Goal: Information Seeking & Learning: Learn about a topic

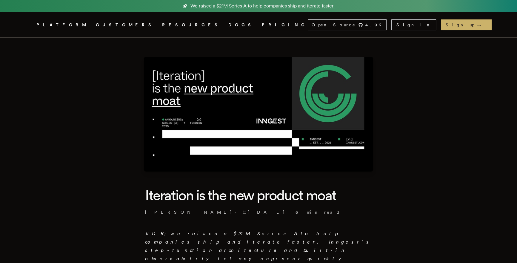
scroll to position [99, 0]
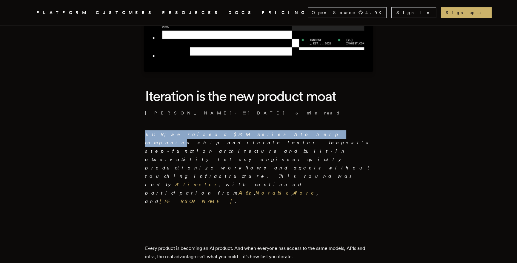
drag, startPoint x: 142, startPoint y: 135, endPoint x: 252, endPoint y: 136, distance: 109.6
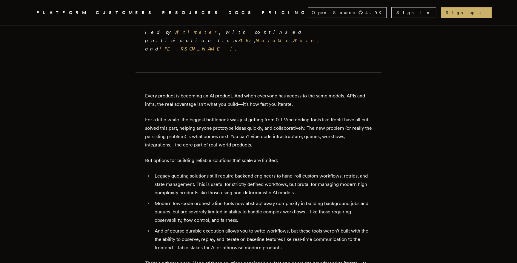
scroll to position [245, 0]
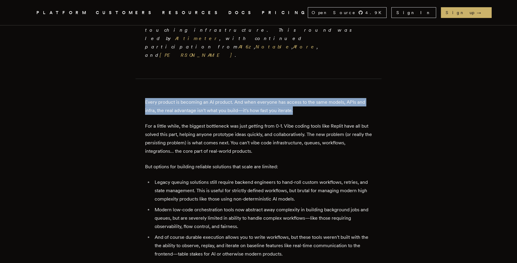
drag, startPoint x: 137, startPoint y: 62, endPoint x: 306, endPoint y: 67, distance: 169.1
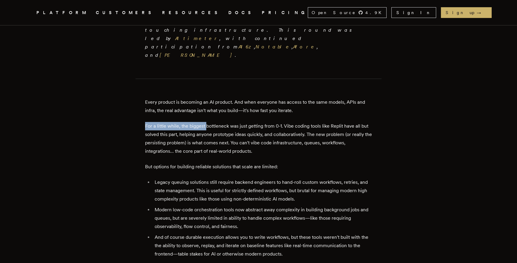
drag, startPoint x: 161, startPoint y: 85, endPoint x: 207, endPoint y: 83, distance: 45.4
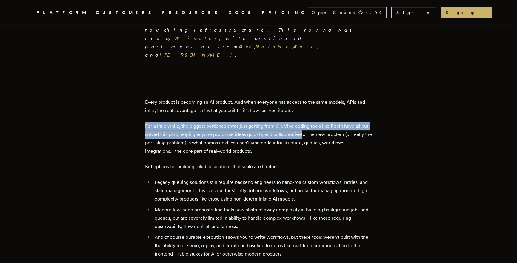
drag, startPoint x: 139, startPoint y: 85, endPoint x: 303, endPoint y: 90, distance: 164.1
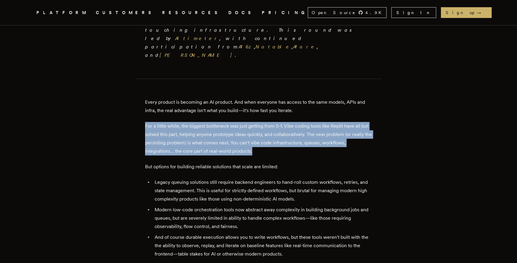
drag, startPoint x: 187, startPoint y: 88, endPoint x: 285, endPoint y: 109, distance: 99.6
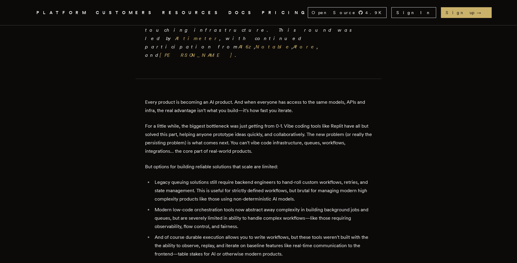
drag, startPoint x: 207, startPoint y: 120, endPoint x: 317, endPoint y: 122, distance: 110.5
drag, startPoint x: 150, startPoint y: 140, endPoint x: 171, endPoint y: 140, distance: 21.2
click at [171, 178] on li "Legacy queuing solutions still require backend engineers to hand-roll custom wo…" at bounding box center [262, 190] width 219 height 25
click at [191, 178] on li "Legacy queuing solutions still require backend engineers to hand-roll custom wo…" at bounding box center [262, 190] width 219 height 25
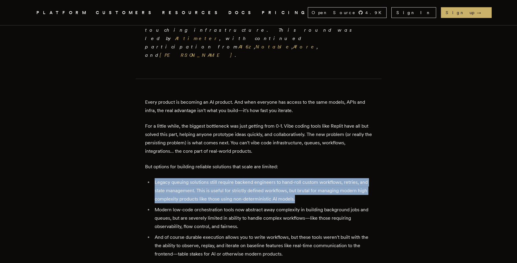
drag, startPoint x: 176, startPoint y: 142, endPoint x: 296, endPoint y: 159, distance: 121.9
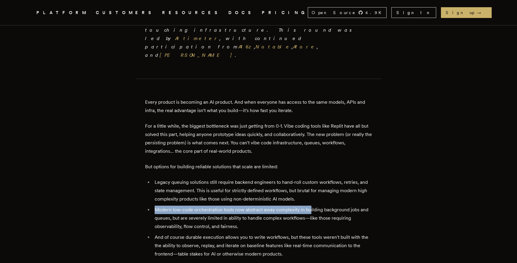
drag, startPoint x: 148, startPoint y: 169, endPoint x: 312, endPoint y: 167, distance: 164.0
click at [312, 206] on li "Modern low-code orchestration tools now abstract away complexity in building ba…" at bounding box center [262, 218] width 219 height 25
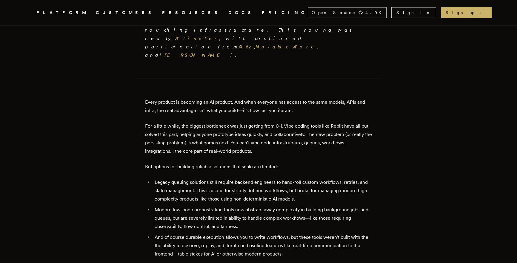
click at [298, 190] on ul "Legacy queuing solutions still require backend engineers to hand-roll custom wo…" at bounding box center [258, 218] width 227 height 80
drag, startPoint x: 257, startPoint y: 177, endPoint x: 305, endPoint y: 179, distance: 48.4
click at [301, 206] on li "Modern low-code orchestration tools now abstract away complexity in building ba…" at bounding box center [262, 218] width 219 height 25
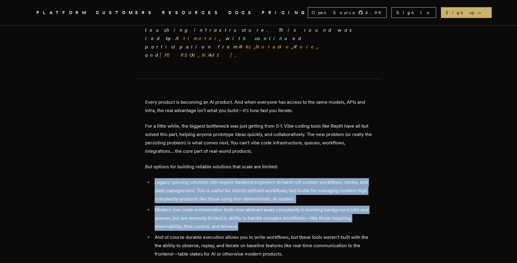
drag, startPoint x: 284, startPoint y: 188, endPoint x: 139, endPoint y: 140, distance: 153.4
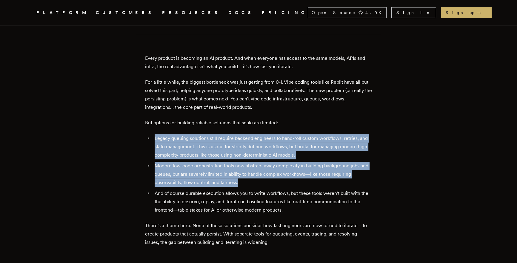
scroll to position [295, 0]
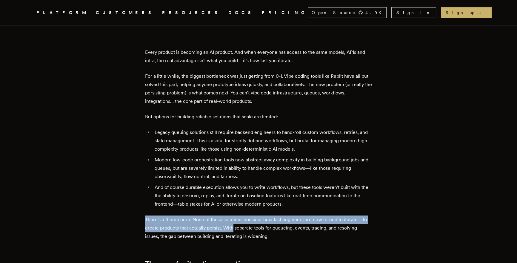
drag, startPoint x: 139, startPoint y: 178, endPoint x: 234, endPoint y: 190, distance: 96.0
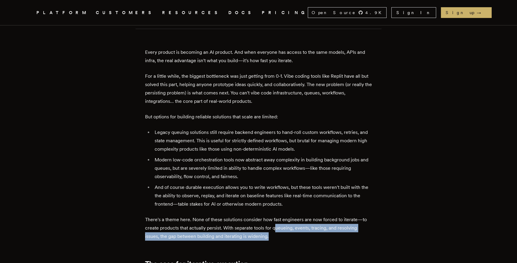
drag, startPoint x: 278, startPoint y: 186, endPoint x: 365, endPoint y: 196, distance: 86.9
click at [365, 215] on p "There's a theme here. None of these solutions consider how fast engineers are n…" at bounding box center [258, 227] width 227 height 25
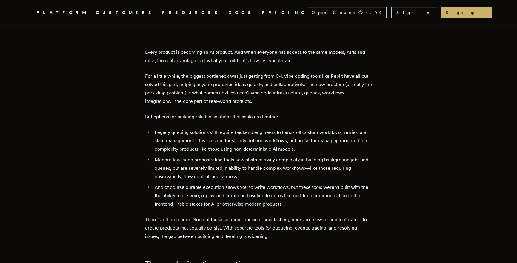
scroll to position [411, 0]
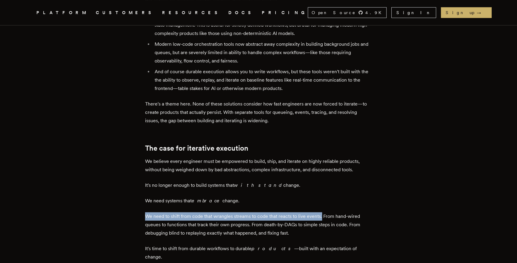
drag, startPoint x: 143, startPoint y: 172, endPoint x: 325, endPoint y: 176, distance: 182.3
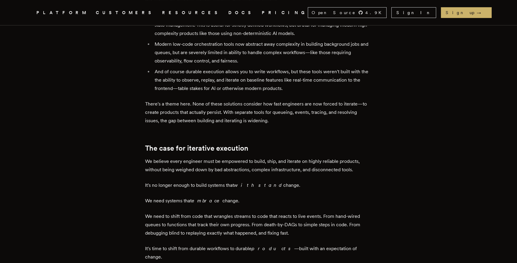
click at [353, 212] on p "We need to shift from code that wrangles streams to code that reacts to live ev…" at bounding box center [258, 224] width 227 height 25
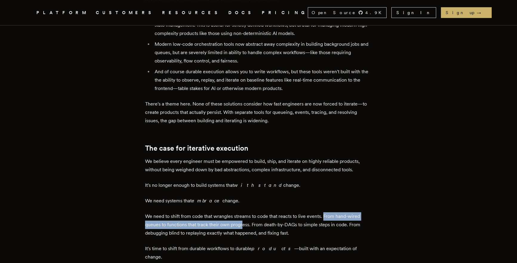
drag, startPoint x: 328, startPoint y: 174, endPoint x: 244, endPoint y: 184, distance: 84.5
click at [244, 212] on p "We need to shift from code that wrangles streams to code that reacts to live ev…" at bounding box center [258, 224] width 227 height 25
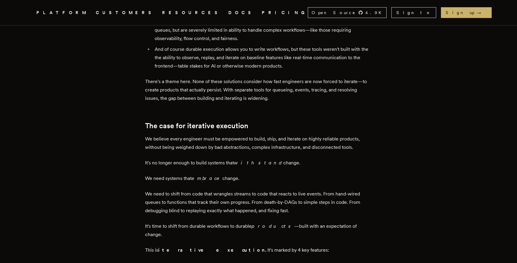
scroll to position [512, 0]
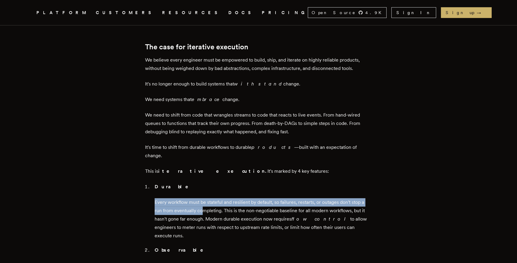
drag, startPoint x: 148, startPoint y: 154, endPoint x: 203, endPoint y: 160, distance: 54.7
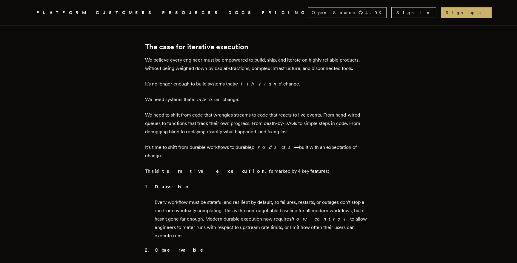
click at [317, 198] on p "Every workflow must be stateful and resilient by default, so failures, restarts…" at bounding box center [263, 219] width 217 height 42
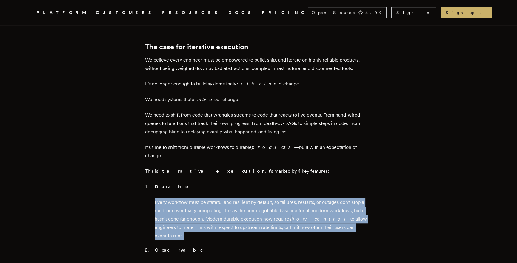
click at [317, 198] on p "Every workflow must be stateful and resilient by default, so failures, restarts…" at bounding box center [263, 219] width 217 height 42
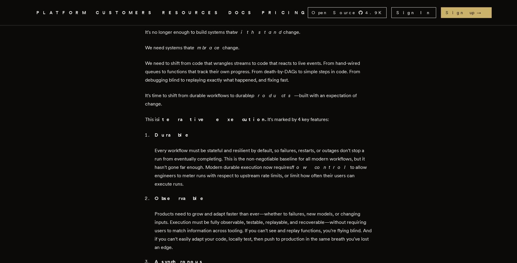
scroll to position [564, 0]
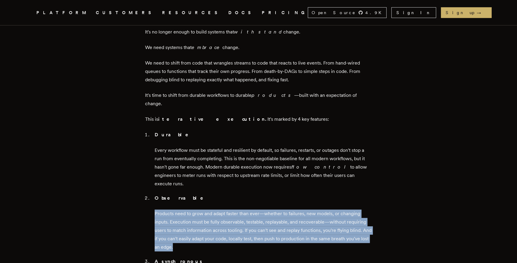
drag, startPoint x: 150, startPoint y: 158, endPoint x: 201, endPoint y: 192, distance: 61.1
click at [201, 191] on ol "Durable Every workflow must be stateful and resilient by default, so failures, …" at bounding box center [258, 250] width 227 height 239
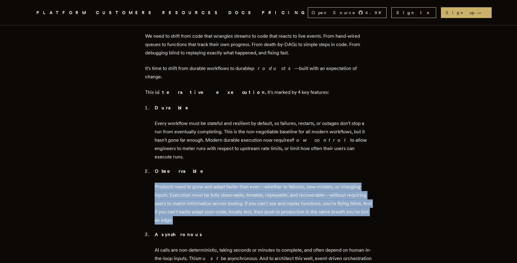
scroll to position [620, 0]
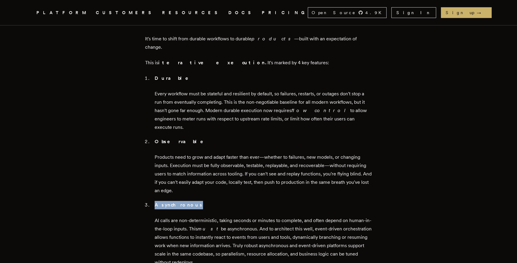
drag, startPoint x: 155, startPoint y: 149, endPoint x: 218, endPoint y: 150, distance: 63.6
click at [218, 201] on p "Asynchronous" at bounding box center [263, 205] width 217 height 8
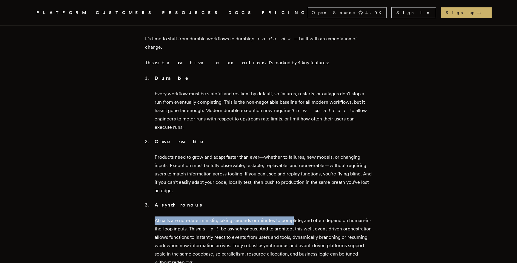
drag, startPoint x: 151, startPoint y: 164, endPoint x: 294, endPoint y: 165, distance: 143.7
click at [294, 165] on ol "Durable Every workflow must be stateful and resilient by default, so failures, …" at bounding box center [258, 193] width 227 height 239
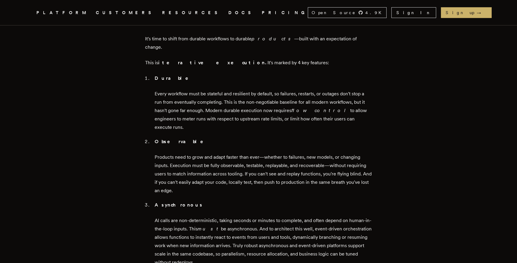
click at [175, 216] on p "AI calls are non-deterministic, taking seconds or minutes to complete, and ofte…" at bounding box center [263, 241] width 217 height 50
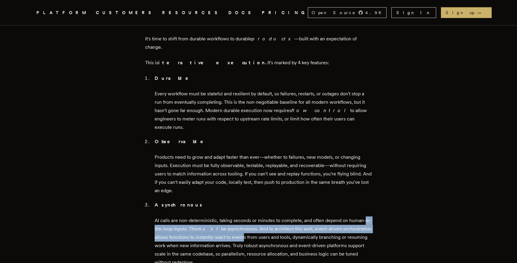
drag, startPoint x: 149, startPoint y: 166, endPoint x: 243, endPoint y: 177, distance: 94.3
click at [243, 177] on ol "Durable Every workflow must be stateful and resilient by default, so failures, …" at bounding box center [258, 193] width 227 height 239
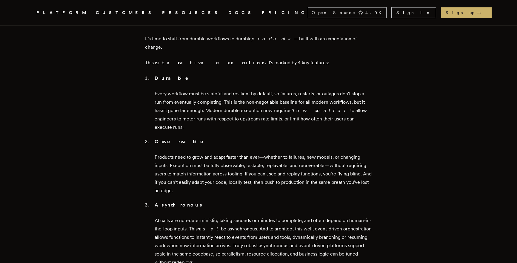
click at [315, 216] on p "AI calls are non-deterministic, taking seconds or minutes to complete, and ofte…" at bounding box center [263, 241] width 217 height 50
drag, startPoint x: 169, startPoint y: 173, endPoint x: 231, endPoint y: 204, distance: 69.1
click at [229, 203] on article "Iteration is the new product moat Tony Holdstock-Brown · 9/16/2025 · 6 min read…" at bounding box center [259, 158] width 430 height 1483
click at [232, 216] on p "AI calls are non-deterministic, taking seconds or minutes to complete, and ofte…" at bounding box center [263, 241] width 217 height 50
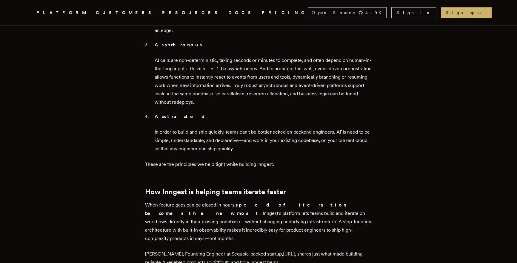
scroll to position [835, 0]
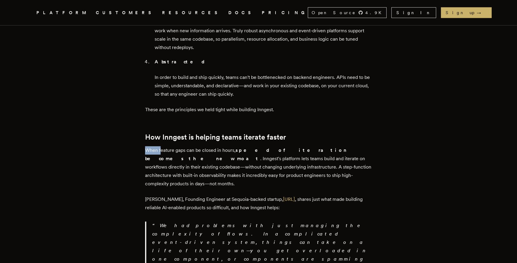
drag, startPoint x: 145, startPoint y: 94, endPoint x: 160, endPoint y: 95, distance: 15.3
click at [160, 146] on p "When feature gaps can be closed in hours, speed of iteration becomes the new mo…" at bounding box center [258, 167] width 227 height 42
click at [209, 146] on p "When feature gaps can be closed in hours, speed of iteration becomes the new mo…" at bounding box center [258, 167] width 227 height 42
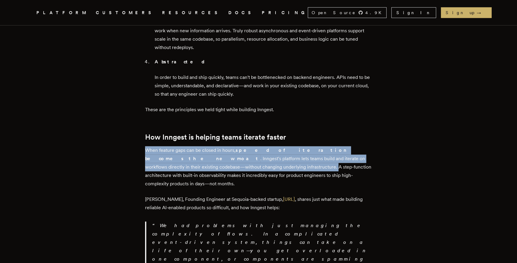
drag, startPoint x: 140, startPoint y: 94, endPoint x: 201, endPoint y: 110, distance: 62.8
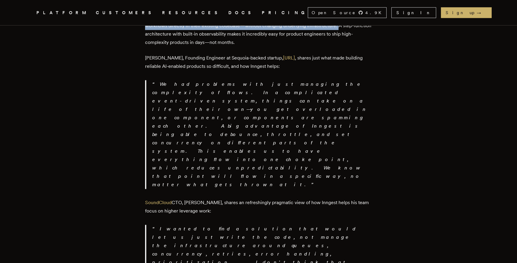
scroll to position [977, 0]
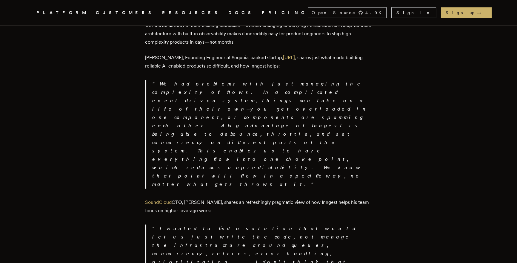
drag, startPoint x: 163, startPoint y: 174, endPoint x: 206, endPoint y: 189, distance: 45.3
drag, startPoint x: 170, startPoint y: 208, endPoint x: 282, endPoint y: 227, distance: 113.4
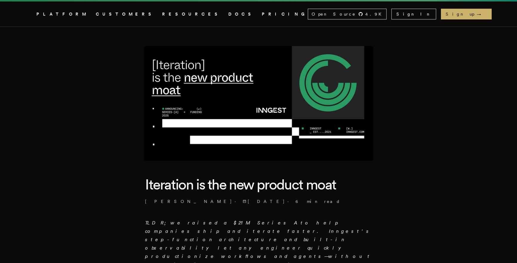
scroll to position [0, 0]
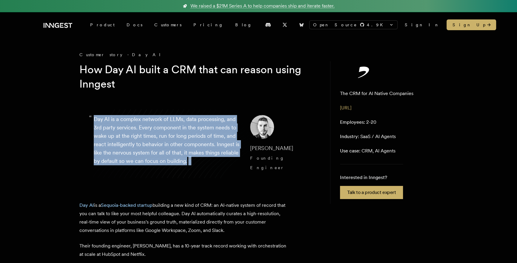
drag, startPoint x: 89, startPoint y: 120, endPoint x: 207, endPoint y: 169, distance: 127.4
click at [204, 168] on blockquote "“ Day AI is a complex network of LLMs, data processing, and 3rd party services.…" at bounding box center [198, 144] width 239 height 86
drag, startPoint x: 207, startPoint y: 169, endPoint x: 203, endPoint y: 169, distance: 3.9
click at [205, 169] on blockquote "“ Day AI is a complex network of LLMs, data processing, and 3rd party services.…" at bounding box center [198, 144] width 239 height 86
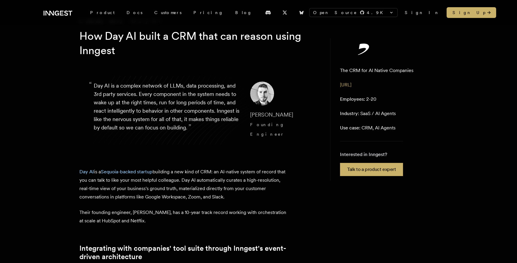
scroll to position [39, 0]
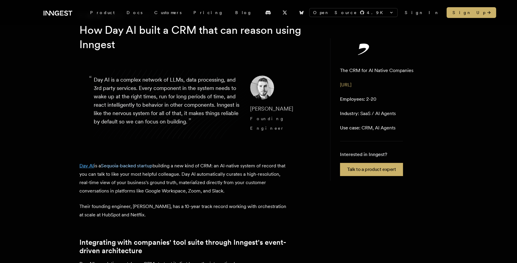
click at [83, 163] on link "Day AI" at bounding box center [86, 166] width 15 height 6
click at [112, 163] on link "Sequoia-backed startup" at bounding box center [127, 166] width 52 height 6
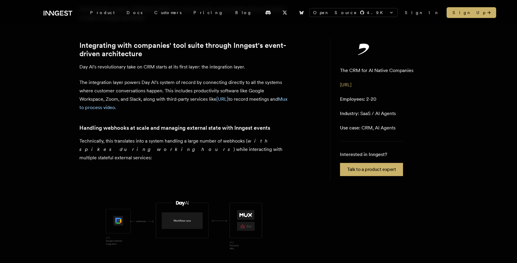
scroll to position [150, 0]
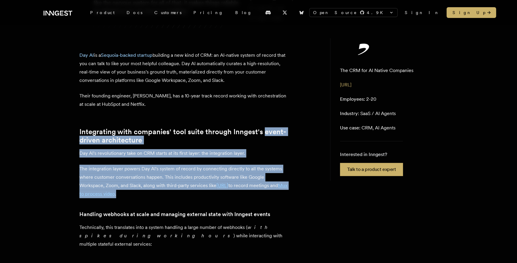
drag, startPoint x: 105, startPoint y: 143, endPoint x: 234, endPoint y: 191, distance: 138.5
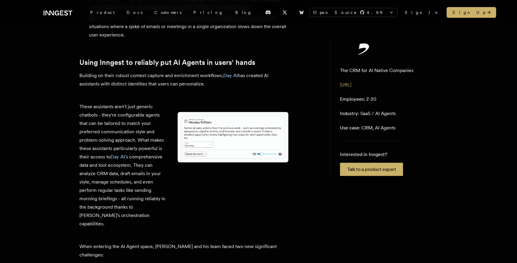
scroll to position [1646, 0]
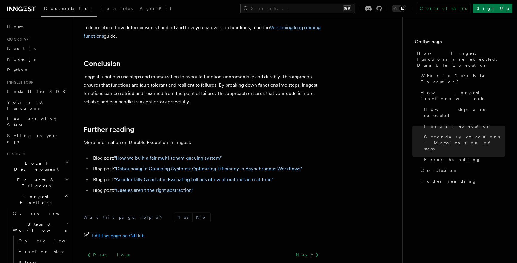
scroll to position [1151, 0]
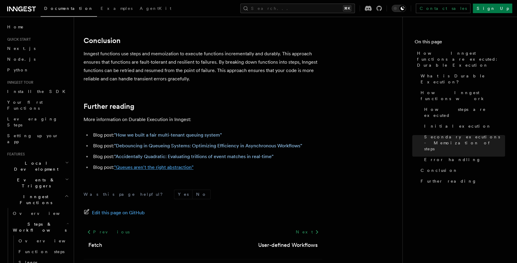
click at [179, 164] on link ""Queues aren't the right abstraction"" at bounding box center [153, 167] width 79 height 6
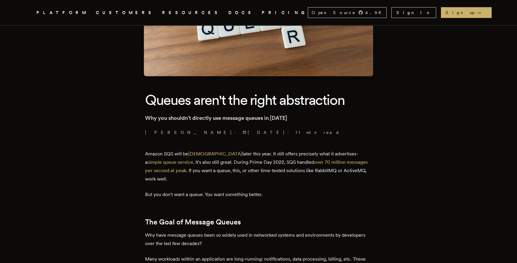
scroll to position [99, 0]
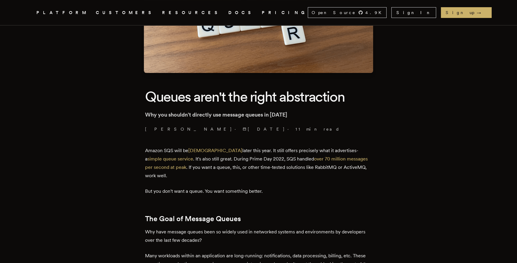
click at [198, 117] on p "Why you shouldn't directly use message queues in 2024" at bounding box center [258, 115] width 227 height 8
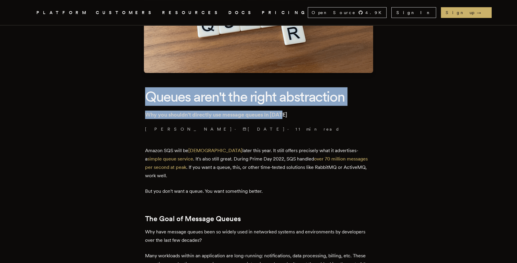
drag, startPoint x: 145, startPoint y: 94, endPoint x: 303, endPoint y: 113, distance: 159.1
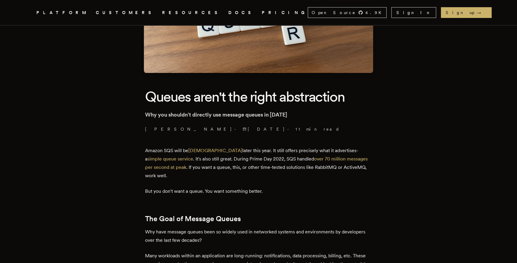
click at [253, 152] on p "Amazon SQS will be 20 years old later this year. It still offers precisely what…" at bounding box center [258, 162] width 227 height 33
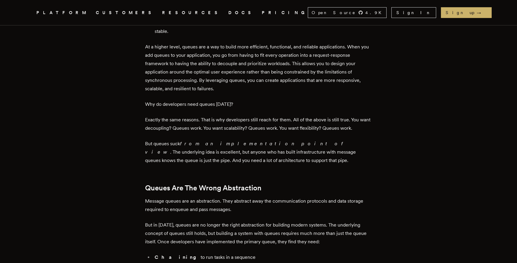
scroll to position [511, 0]
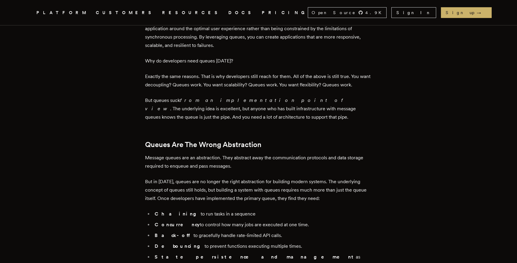
drag, startPoint x: 127, startPoint y: 139, endPoint x: 335, endPoint y: 211, distance: 220.6
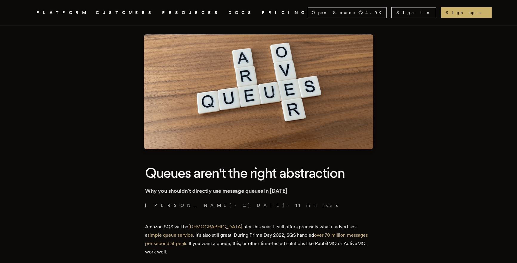
scroll to position [0, 0]
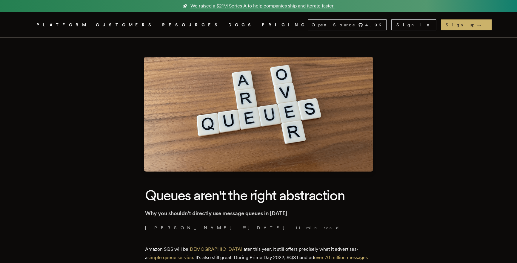
click at [268, 7] on span "We raised a $21M Series A to help companies ship and iterate faster." at bounding box center [263, 5] width 144 height 7
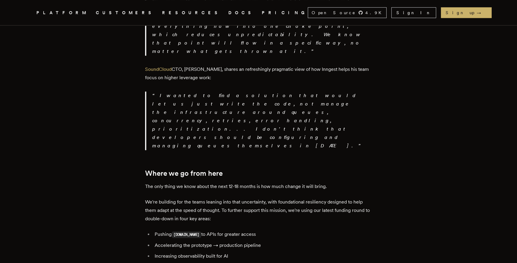
scroll to position [995, 0]
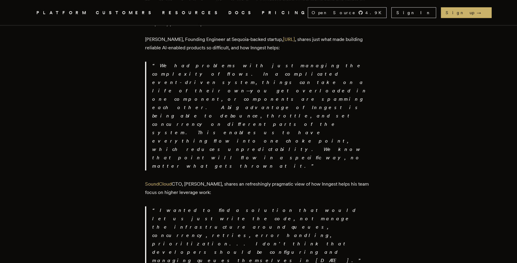
drag, startPoint x: 178, startPoint y: 189, endPoint x: 191, endPoint y: 190, distance: 13.5
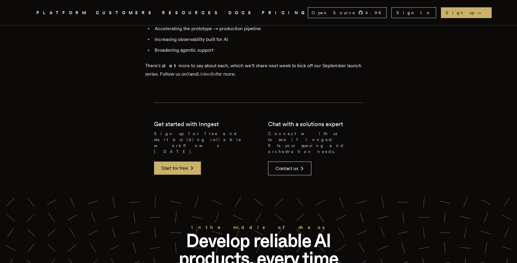
scroll to position [1364, 0]
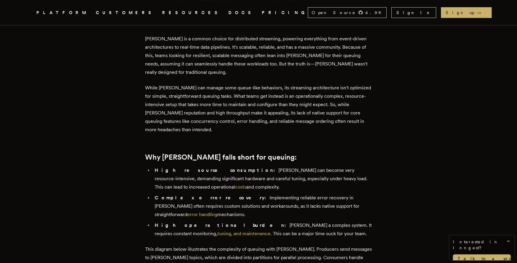
scroll to position [237, 0]
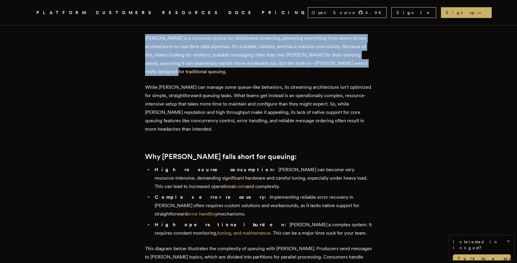
drag, startPoint x: 141, startPoint y: 41, endPoint x: 212, endPoint y: 72, distance: 77.5
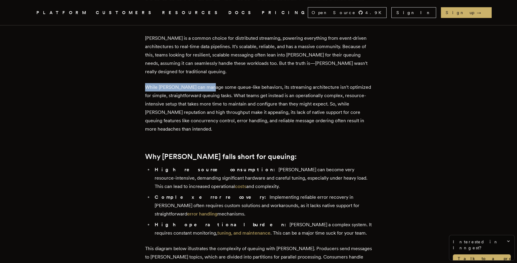
drag, startPoint x: 134, startPoint y: 88, endPoint x: 212, endPoint y: 87, distance: 78.3
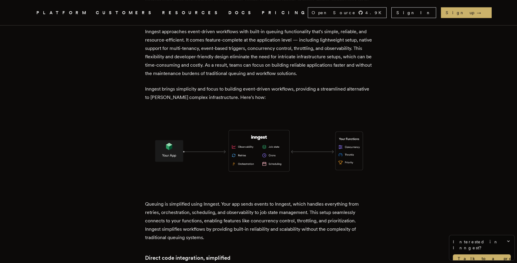
scroll to position [1008, 0]
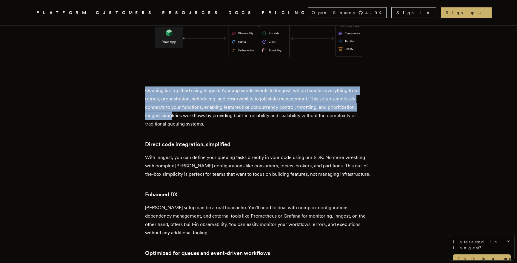
drag, startPoint x: 144, startPoint y: 72, endPoint x: 174, endPoint y: 97, distance: 39.0
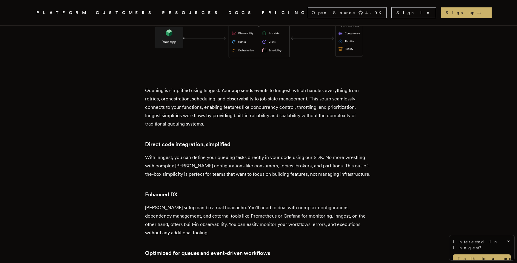
click at [155, 140] on h3 "Direct code integration, simplified" at bounding box center [258, 144] width 227 height 8
drag, startPoint x: 148, startPoint y: 136, endPoint x: 167, endPoint y: 135, distance: 19.1
click at [167, 153] on p "With Inngest, you can define your queuing tasks directly in your code using our…" at bounding box center [258, 165] width 227 height 25
click at [273, 153] on p "With Inngest, you can define your queuing tasks directly in your code using our…" at bounding box center [258, 165] width 227 height 25
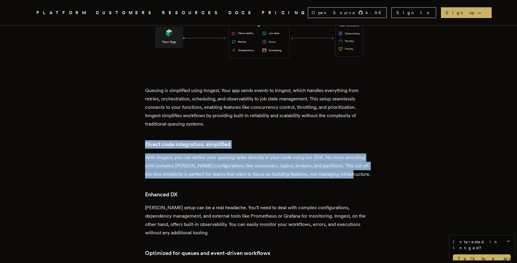
drag, startPoint x: 135, startPoint y: 120, endPoint x: 390, endPoint y: 153, distance: 256.8
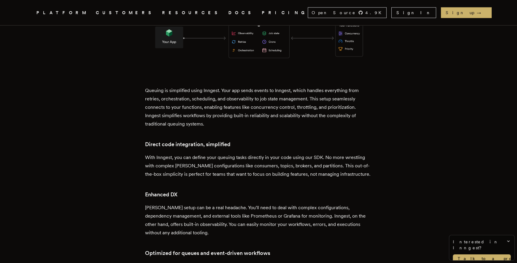
scroll to position [1009, 0]
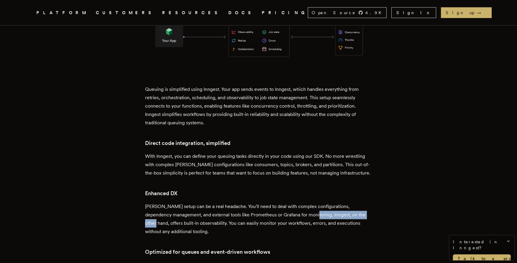
drag, startPoint x: 311, startPoint y: 193, endPoint x: 367, endPoint y: 194, distance: 56.8
click at [367, 202] on p "Kafka's setup can be a real headache. You'll need to deal with complex configur…" at bounding box center [258, 218] width 227 height 33
click at [368, 202] on p "Kafka's setup can be a real headache. You'll need to deal with complex configur…" at bounding box center [258, 218] width 227 height 33
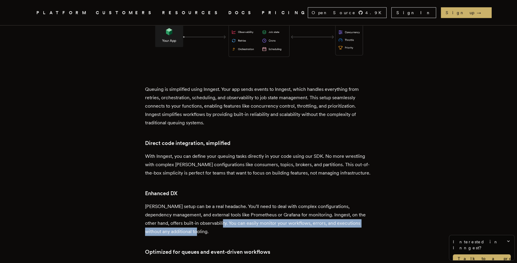
drag, startPoint x: 213, startPoint y: 202, endPoint x: 303, endPoint y: 210, distance: 89.6
click at [302, 210] on p "Kafka's setup can be a real headache. You'll need to deal with complex configur…" at bounding box center [258, 218] width 227 height 33
click at [303, 211] on p "Kafka's setup can be a real headache. You'll need to deal with complex configur…" at bounding box center [258, 218] width 227 height 33
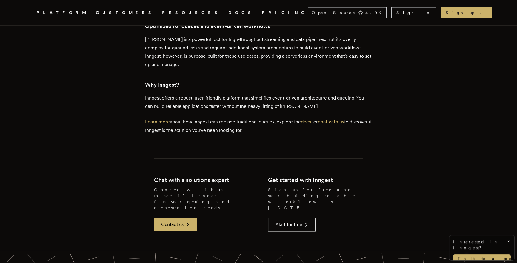
scroll to position [1305, 0]
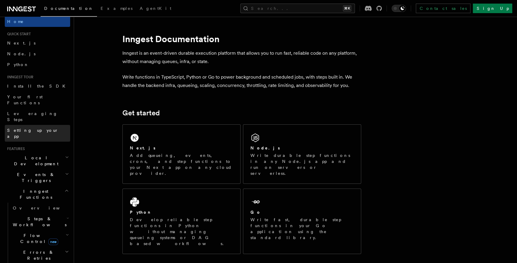
scroll to position [33, 0]
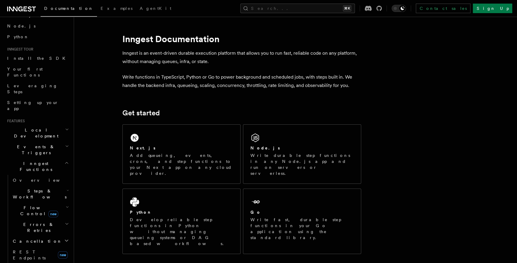
click at [65, 144] on icon "button" at bounding box center [67, 146] width 4 height 5
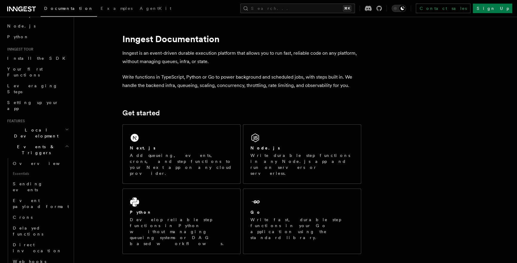
click at [65, 144] on icon "button" at bounding box center [67, 146] width 4 height 5
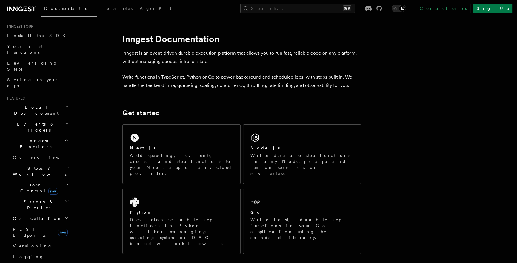
scroll to position [77, 0]
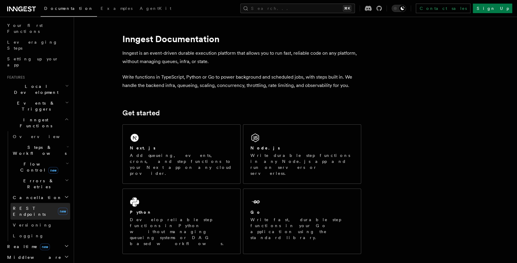
click at [45, 203] on link "REST Endpoints new" at bounding box center [40, 211] width 60 height 17
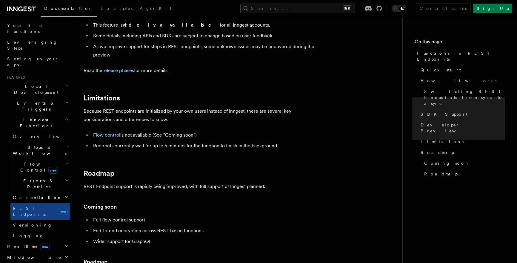
scroll to position [1021, 0]
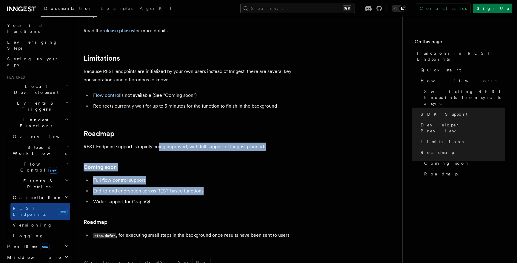
drag, startPoint x: 163, startPoint y: 146, endPoint x: 218, endPoint y: 196, distance: 74.6
click at [218, 197] on li "Wider support for GraphQL" at bounding box center [206, 201] width 231 height 8
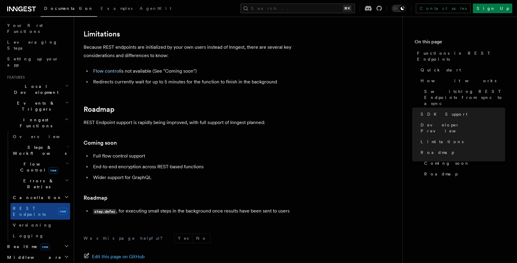
scroll to position [1107, 0]
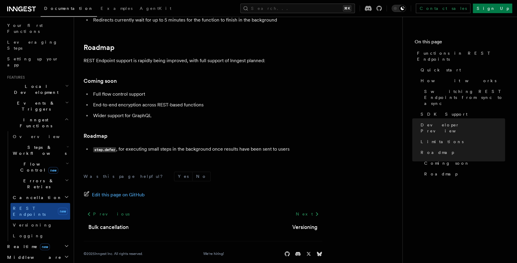
click at [48, 167] on span "new" at bounding box center [53, 170] width 10 height 7
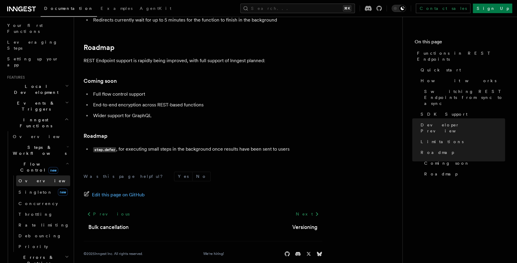
click at [38, 175] on link "Overview" at bounding box center [43, 180] width 54 height 11
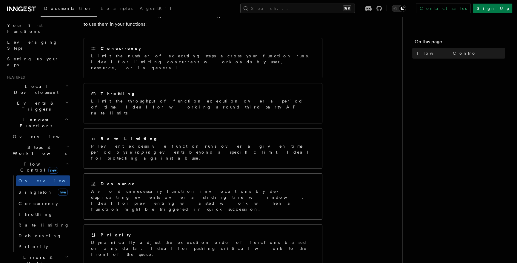
scroll to position [113, 0]
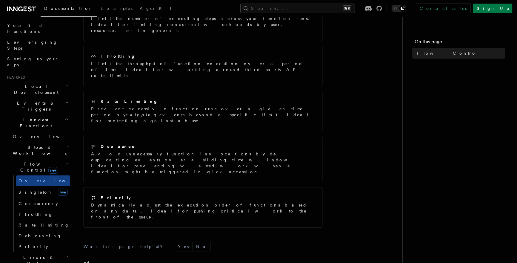
click at [66, 163] on icon "button" at bounding box center [67, 163] width 2 height 1
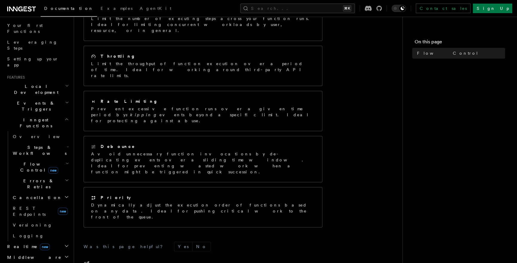
click at [67, 144] on icon "button" at bounding box center [68, 146] width 2 height 5
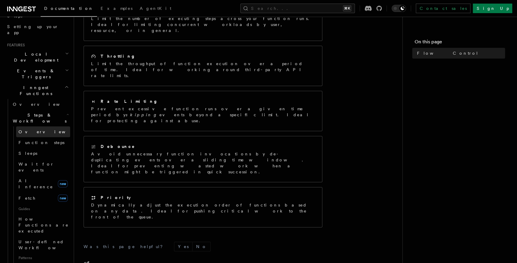
scroll to position [103, 0]
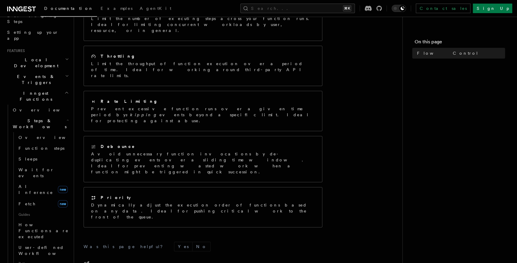
click at [67, 118] on icon "button" at bounding box center [68, 120] width 2 height 5
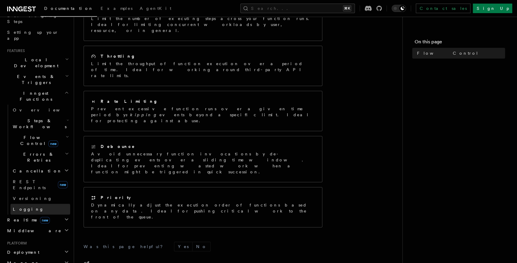
click at [38, 204] on link "Logging" at bounding box center [40, 209] width 60 height 11
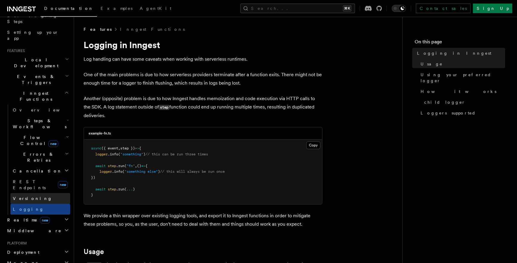
click at [36, 193] on link "Versioning" at bounding box center [40, 198] width 60 height 11
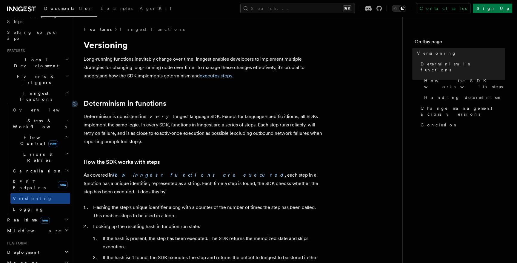
click at [165, 101] on link "Determinism in functions" at bounding box center [125, 103] width 83 height 8
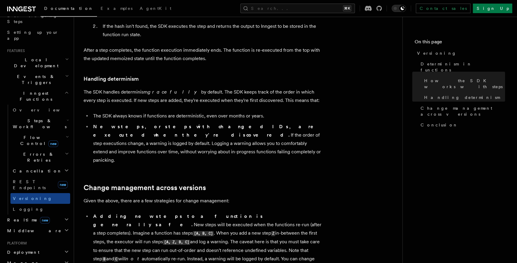
scroll to position [289, 0]
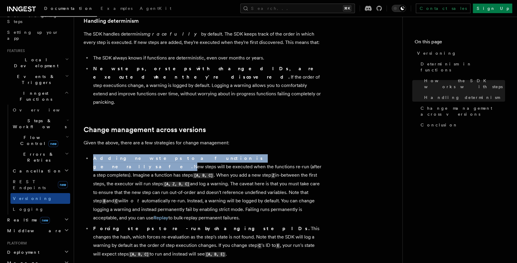
drag, startPoint x: 94, startPoint y: 133, endPoint x: 200, endPoint y: 135, distance: 106.4
click at [200, 154] on li "Adding new steps to a function is generally safe. New steps will be executed wh…" at bounding box center [206, 188] width 231 height 68
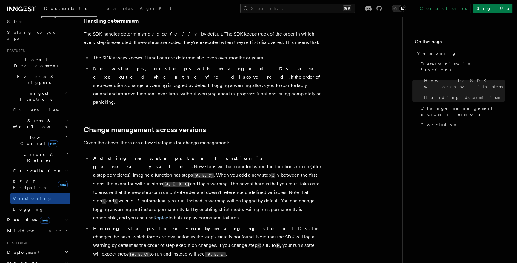
click at [289, 154] on li "Adding new steps to a function is generally safe. New steps will be executed wh…" at bounding box center [206, 188] width 231 height 68
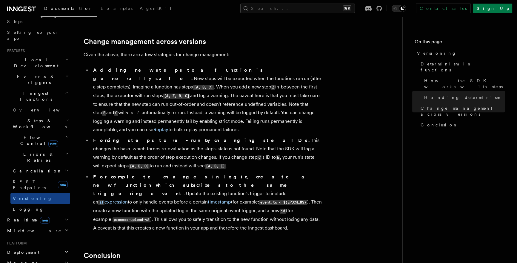
scroll to position [371, 0]
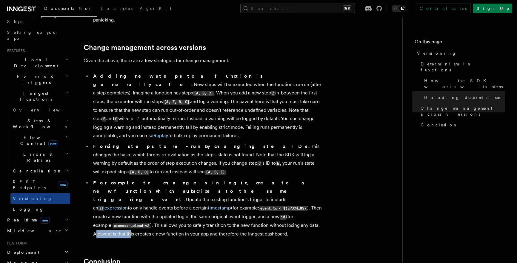
drag, startPoint x: 210, startPoint y: 186, endPoint x: 246, endPoint y: 185, distance: 35.8
click at [246, 185] on li "For complete changes in logic, create a new function which subscribes to the sa…" at bounding box center [206, 208] width 231 height 59
click at [249, 197] on article "Features Inngest Functions Versioning Long-running functions inevitably change …" at bounding box center [238, 34] width 309 height 759
click at [54, 225] on h2 "Middleware" at bounding box center [37, 230] width 65 height 11
click at [53, 214] on h2 "Realtime new" at bounding box center [37, 219] width 65 height 11
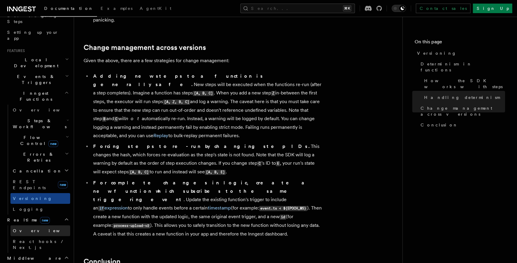
click at [52, 225] on link "Overview" at bounding box center [40, 230] width 60 height 11
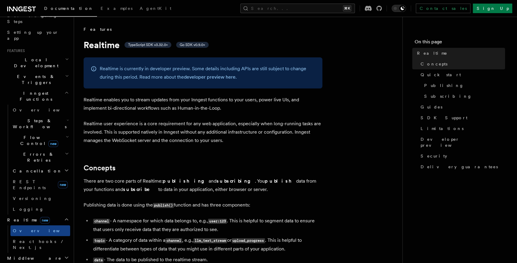
click at [36, 253] on h2 "Middleware" at bounding box center [37, 258] width 65 height 11
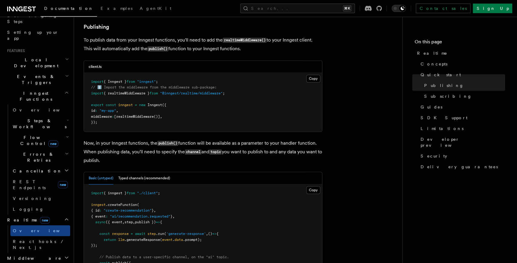
scroll to position [536, 0]
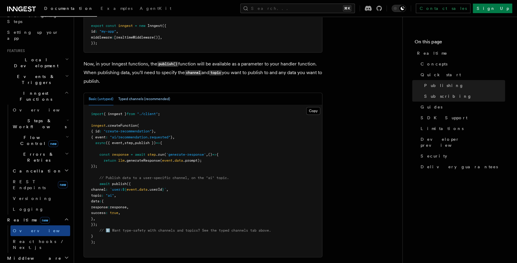
click at [136, 93] on button "Typed channels (recommended)" at bounding box center [144, 99] width 52 height 12
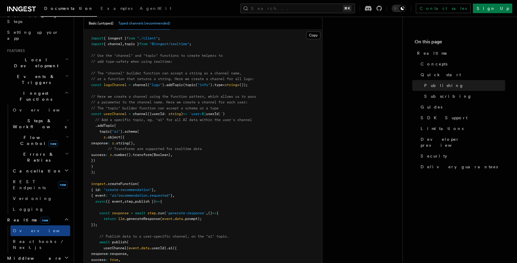
scroll to position [642, 0]
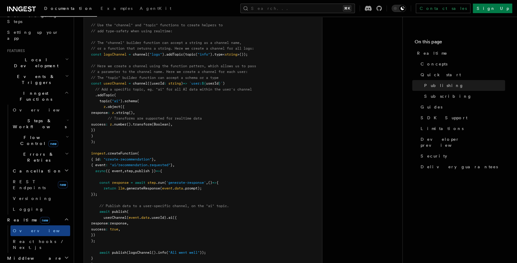
click at [138, 76] on pre "import { inngest } from "./client" ; import { channel , topic } from "@inngest/…" at bounding box center [203, 136] width 238 height 274
click at [158, 81] on span "((userId" at bounding box center [156, 83] width 17 height 4
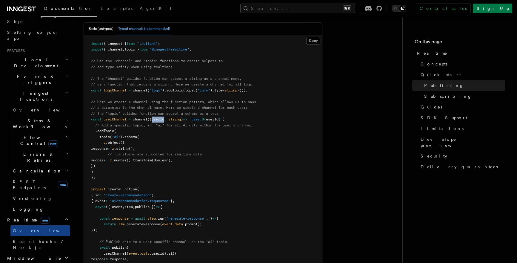
scroll to position [542, 0]
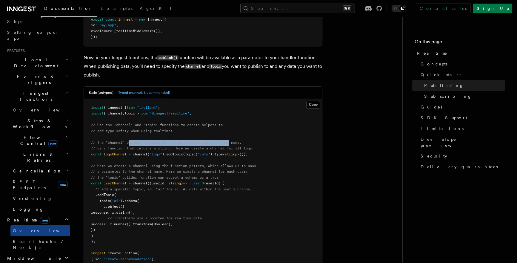
drag, startPoint x: 136, startPoint y: 132, endPoint x: 232, endPoint y: 134, distance: 96.5
click at [232, 140] on span "// The "channel" builder function can accept a string as a channel name," at bounding box center [166, 142] width 151 height 4
click at [162, 149] on pre "import { inngest } from "./client" ; import { channel , topic } from "@inngest/…" at bounding box center [203, 236] width 238 height 274
click at [162, 152] on pre "import { inngest } from "./client" ; import { channel , topic } from "@inngest/…" at bounding box center [203, 236] width 238 height 274
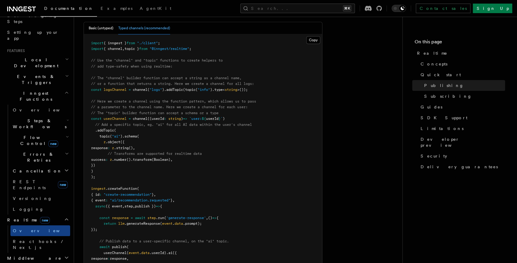
scroll to position [655, 0]
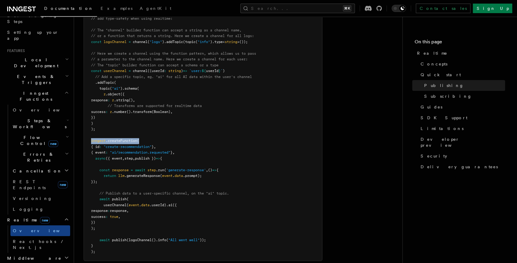
drag, startPoint x: 134, startPoint y: 131, endPoint x: 170, endPoint y: 132, distance: 36.8
click at [170, 132] on pre "import { inngest } from "./client" ; import { channel , topic } from "@inngest/…" at bounding box center [203, 124] width 238 height 274
drag, startPoint x: 117, startPoint y: 148, endPoint x: 190, endPoint y: 145, distance: 73.2
click at [190, 145] on pre "import { inngest } from "./client" ; import { channel , topic } from "@inngest/…" at bounding box center [203, 124] width 238 height 274
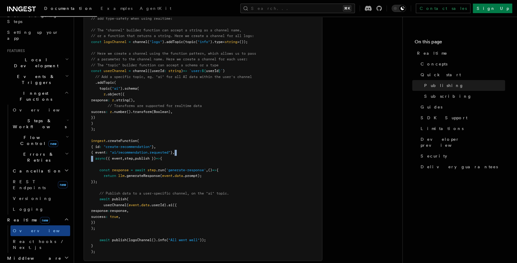
click at [190, 145] on pre "import { inngest } from "./client" ; import { channel , topic } from "@inngest/…" at bounding box center [203, 124] width 238 height 274
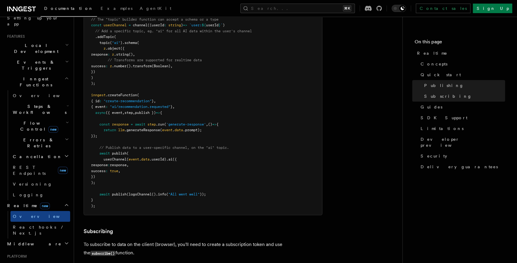
scroll to position [149, 0]
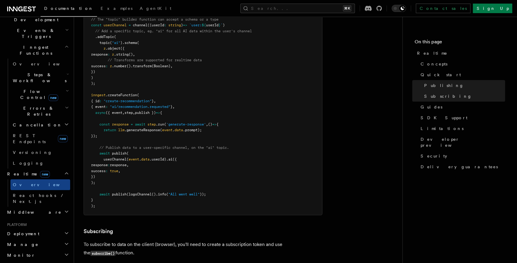
click at [44, 207] on h2 "Middleware" at bounding box center [37, 212] width 65 height 11
click at [48, 228] on h2 "Deployment" at bounding box center [37, 233] width 65 height 11
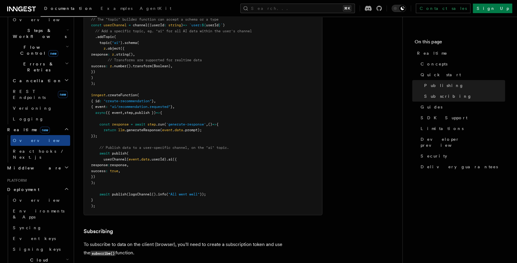
scroll to position [276, 0]
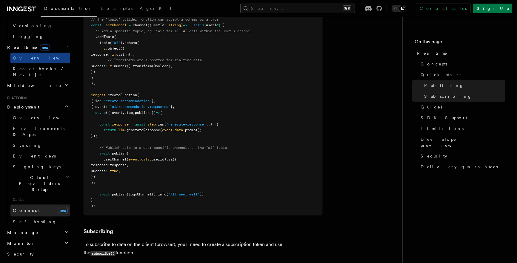
click at [42, 204] on link "Connect new" at bounding box center [40, 210] width 60 height 12
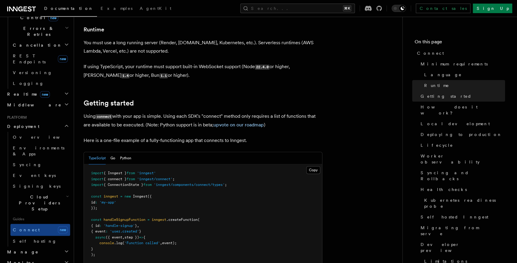
scroll to position [428, 0]
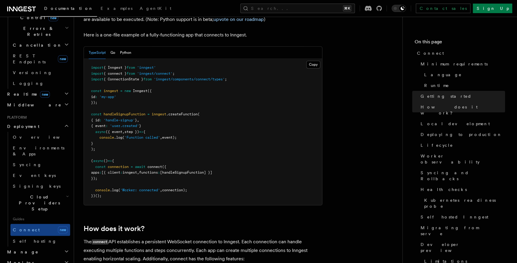
click at [119, 165] on span "connection" at bounding box center [118, 167] width 21 height 4
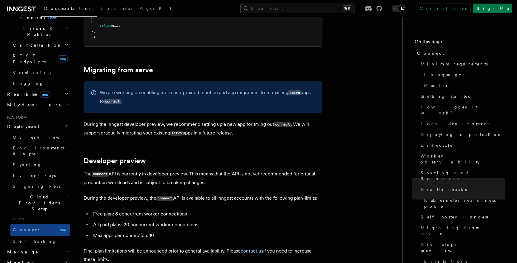
scroll to position [3151, 0]
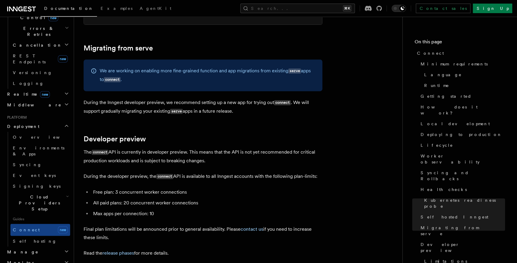
click at [55, 246] on h2 "Manage" at bounding box center [37, 251] width 65 height 11
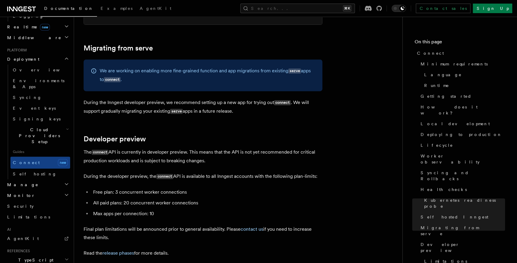
scroll to position [218, 0]
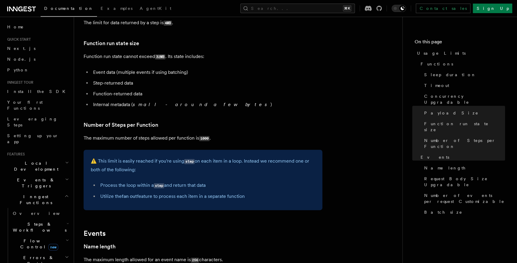
scroll to position [95, 0]
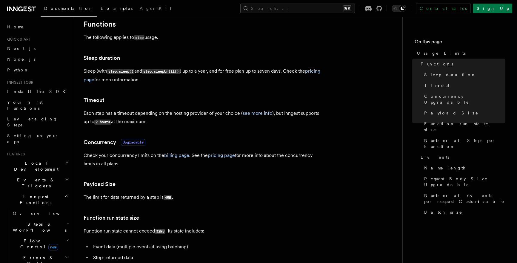
click at [101, 10] on span "Examples" at bounding box center [117, 8] width 32 height 5
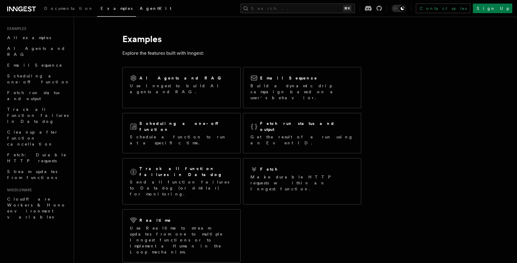
click at [140, 10] on span "AgentKit" at bounding box center [156, 8] width 32 height 5
